Goal: Navigation & Orientation: Find specific page/section

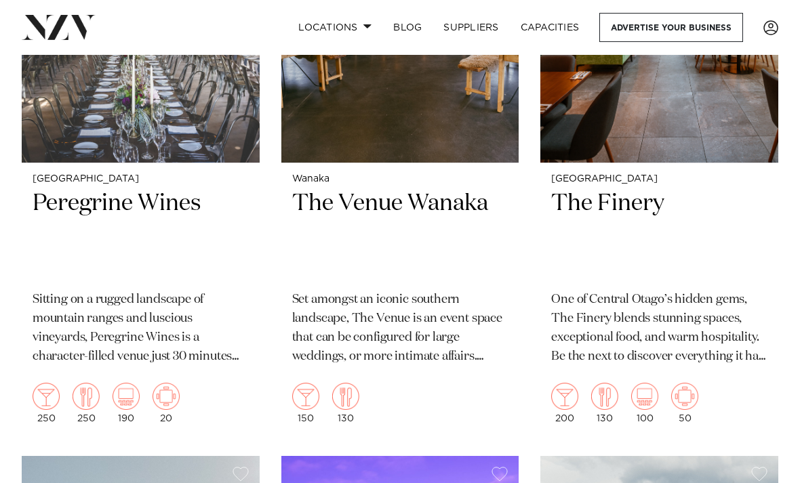
scroll to position [716, 0]
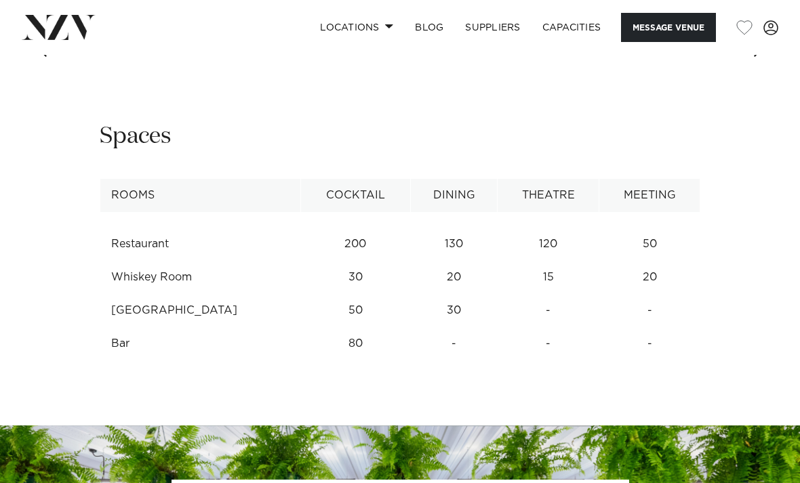
scroll to position [1589, 0]
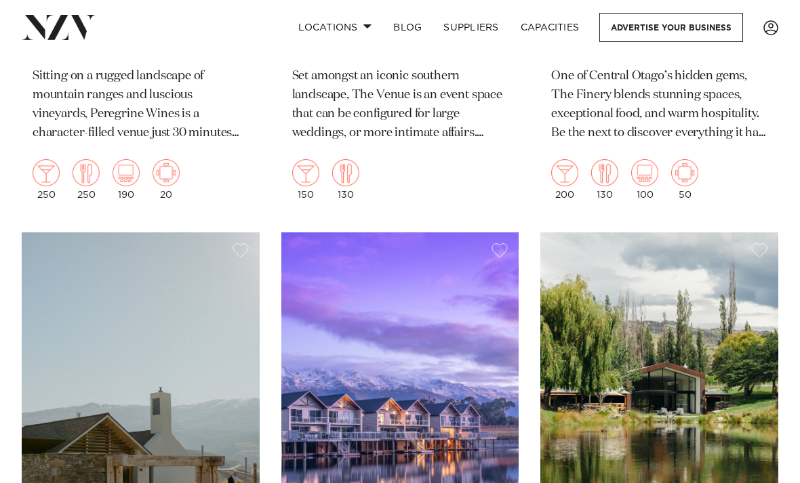
scroll to position [1147, 0]
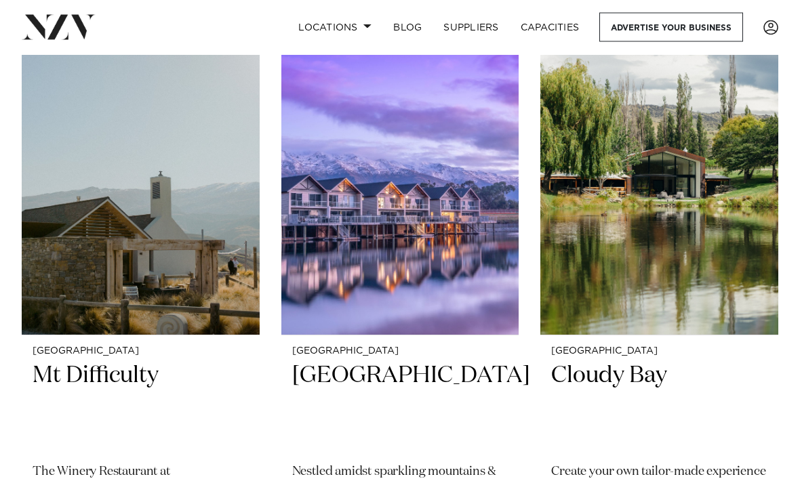
click at [89, 286] on img at bounding box center [141, 176] width 238 height 319
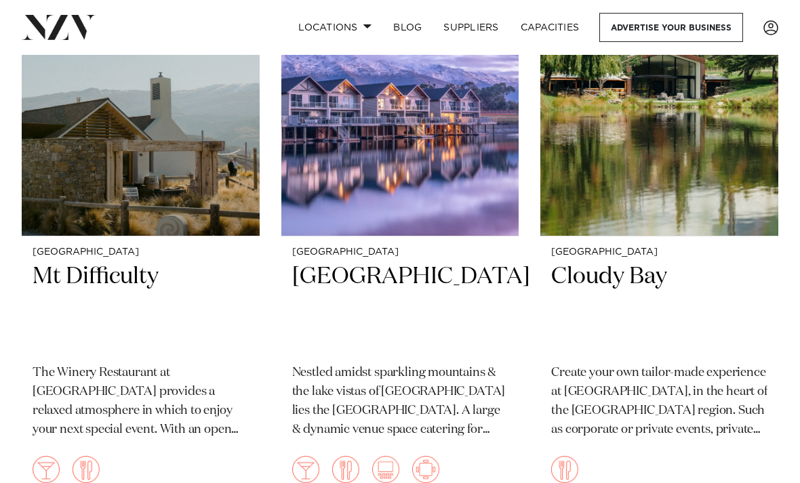
scroll to position [1233, 0]
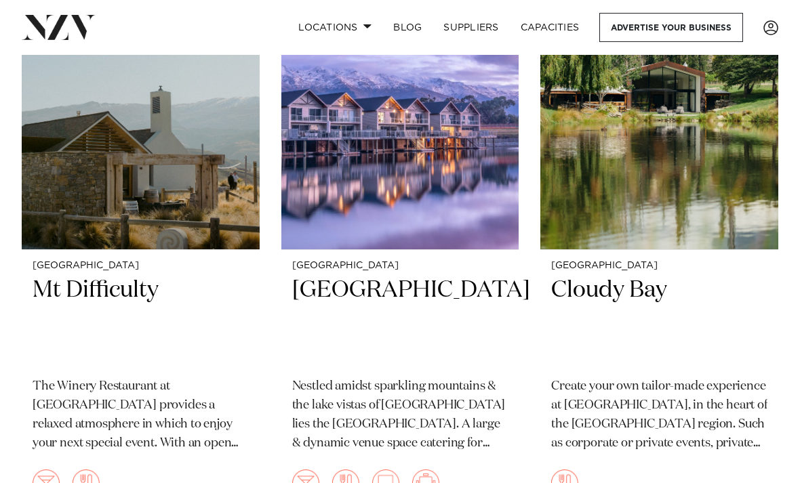
click at [737, 216] on img at bounding box center [659, 90] width 238 height 319
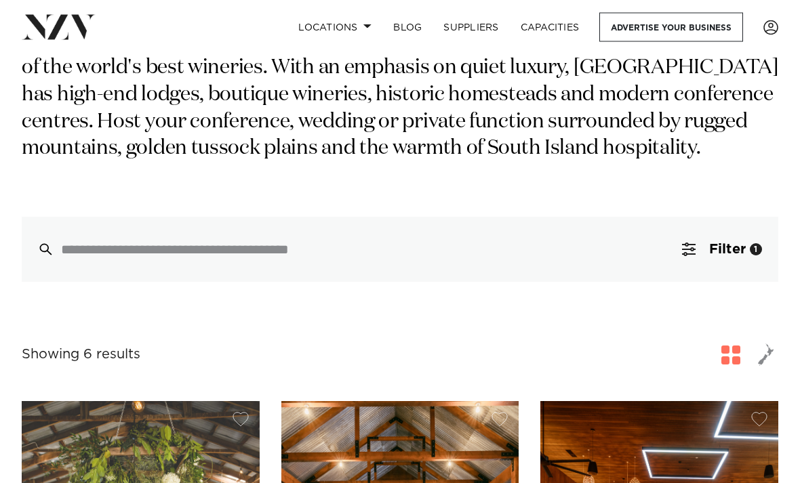
scroll to position [114, 0]
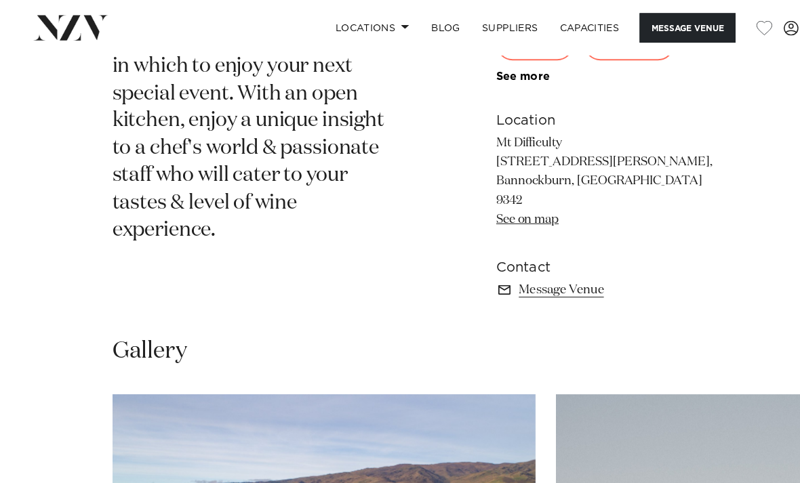
scroll to position [618, 0]
